Goal: Information Seeking & Learning: Learn about a topic

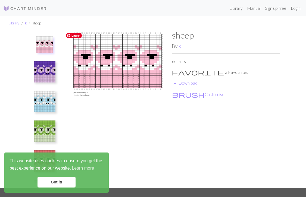
click at [143, 56] on img at bounding box center [117, 109] width 108 height 158
click at [55, 186] on link "Got it!" at bounding box center [57, 182] width 38 height 11
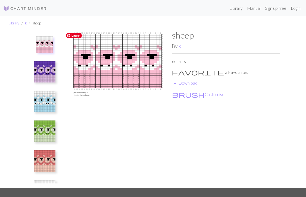
click at [115, 82] on img at bounding box center [117, 109] width 108 height 158
click at [189, 83] on link "save_alt Download" at bounding box center [185, 82] width 26 height 5
click at [180, 48] on link "k" at bounding box center [180, 46] width 3 height 6
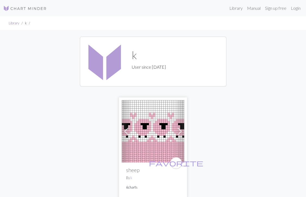
click at [17, 23] on link "Library" at bounding box center [14, 23] width 11 height 4
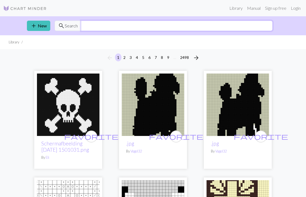
click at [90, 28] on input "text" at bounding box center [177, 26] width 192 height 10
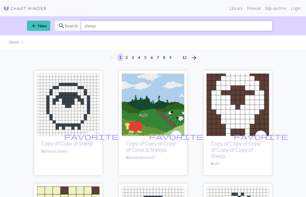
click at [90, 24] on input "sheep" at bounding box center [177, 26] width 192 height 10
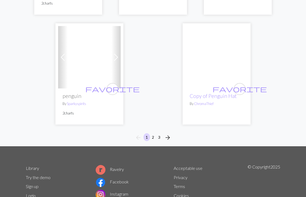
scroll to position [1823, 0]
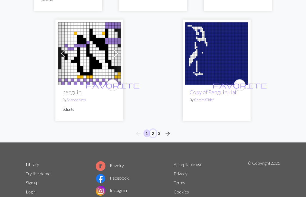
click at [154, 130] on button "2" at bounding box center [153, 134] width 7 height 8
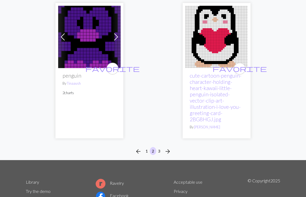
scroll to position [1876, 0]
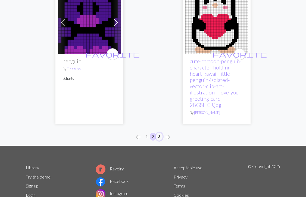
click at [160, 133] on button "3" at bounding box center [159, 137] width 7 height 8
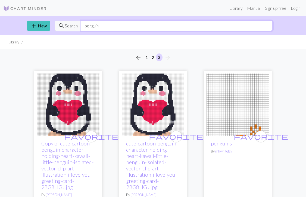
click at [96, 25] on input "penguin" at bounding box center [177, 26] width 192 height 10
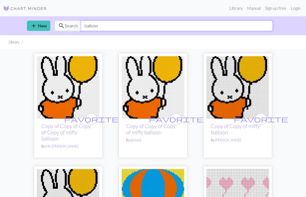
click at [84, 24] on input "balloon" at bounding box center [177, 26] width 192 height 10
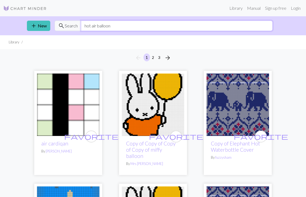
click at [85, 24] on input "hot air balloon" at bounding box center [177, 26] width 192 height 10
type input "air balloon"
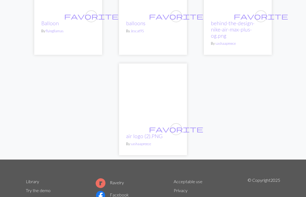
scroll to position [1855, 0]
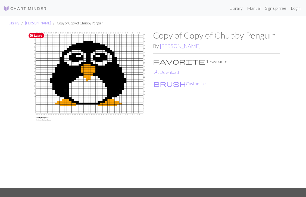
click at [119, 75] on img at bounding box center [89, 109] width 127 height 158
